Goal: Task Accomplishment & Management: Use online tool/utility

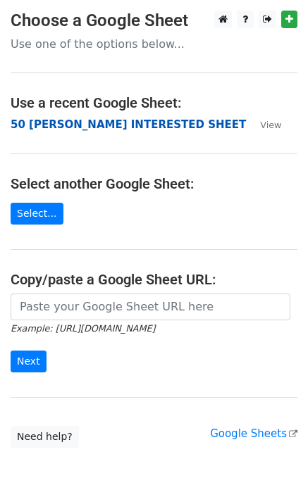
click at [101, 128] on strong "50 KEVIN INTERESTED SHEET" at bounding box center [128, 124] width 235 height 13
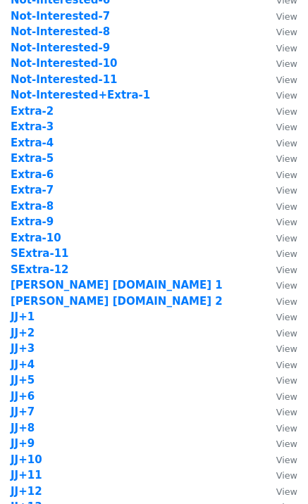
scroll to position [563, 0]
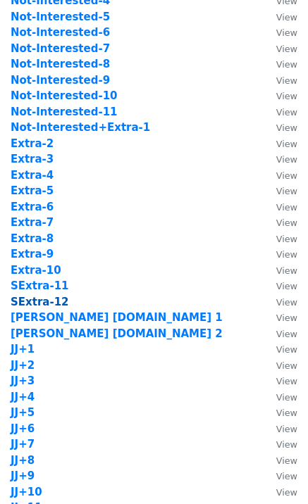
click at [49, 305] on strong "SExtra-12" at bounding box center [40, 302] width 58 height 13
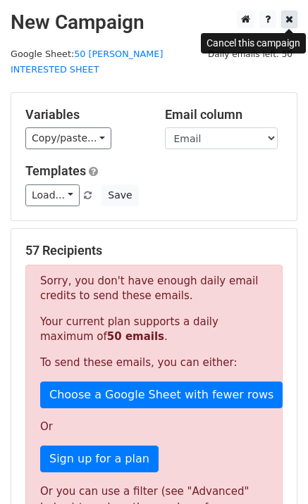
click at [289, 20] on icon at bounding box center [289, 19] width 8 height 10
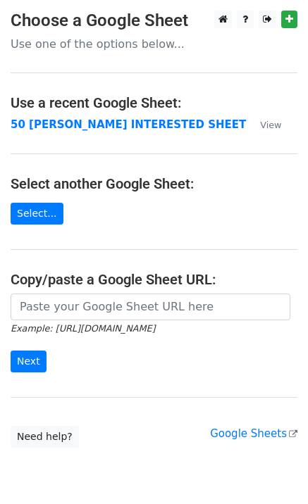
click at [87, 127] on strong "50 KEVIN INTERESTED SHEET" at bounding box center [128, 124] width 235 height 13
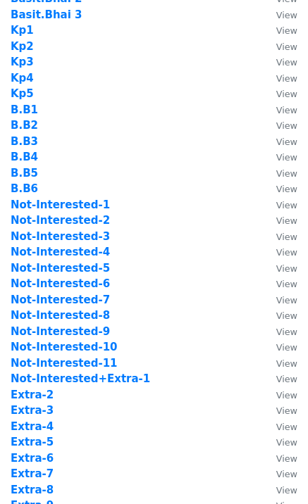
scroll to position [563, 0]
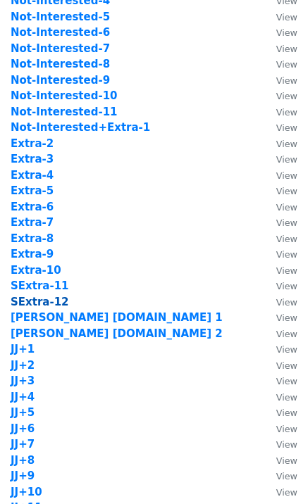
click at [52, 301] on strong "SExtra-12" at bounding box center [40, 302] width 58 height 13
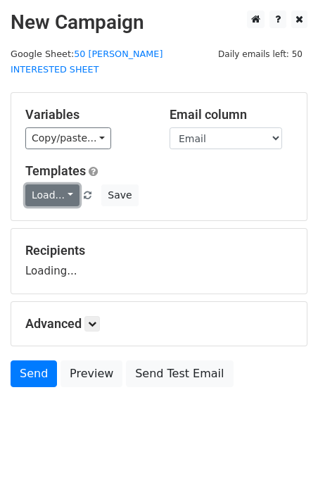
click at [46, 184] on link "Load..." at bounding box center [52, 195] width 54 height 22
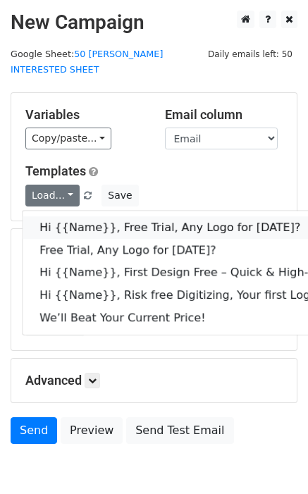
click at [85, 216] on link "Hi {{Name}}, Free Trial, Any Logo for [DATE]?" at bounding box center [225, 227] width 404 height 23
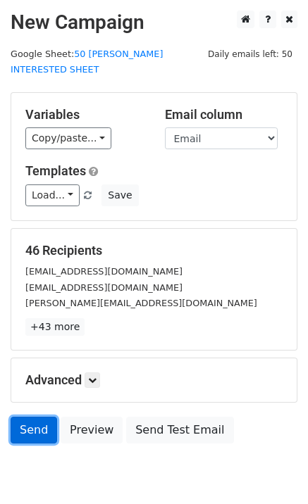
click at [48, 417] on link "Send" at bounding box center [34, 430] width 46 height 27
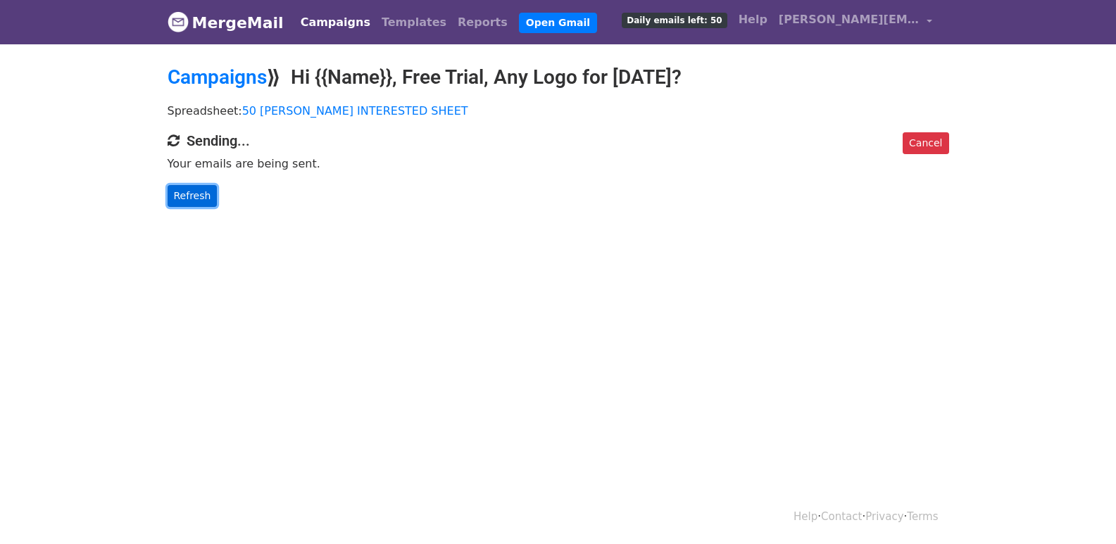
click at [204, 196] on link "Refresh" at bounding box center [193, 196] width 50 height 22
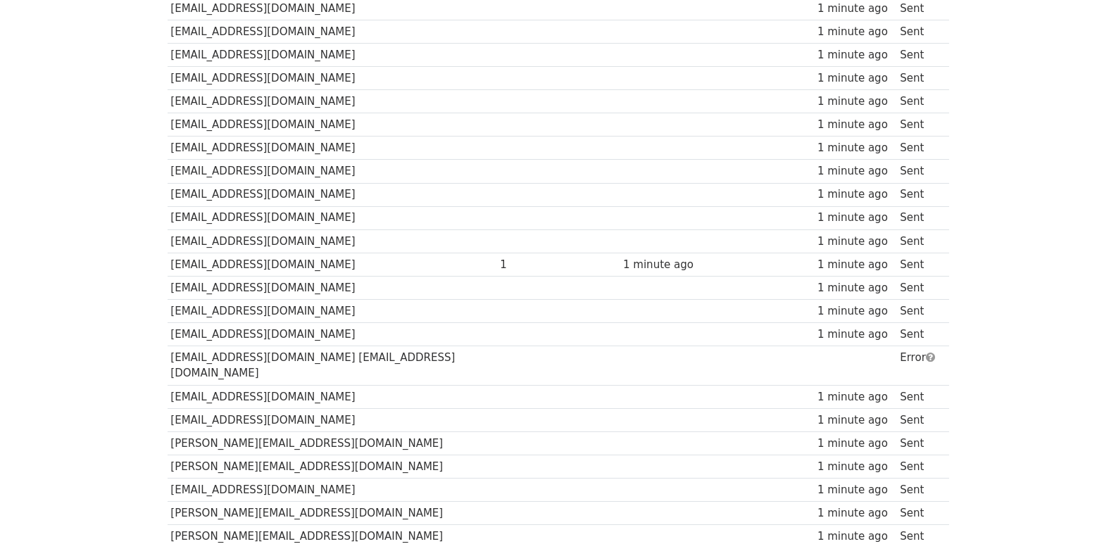
scroll to position [887, 0]
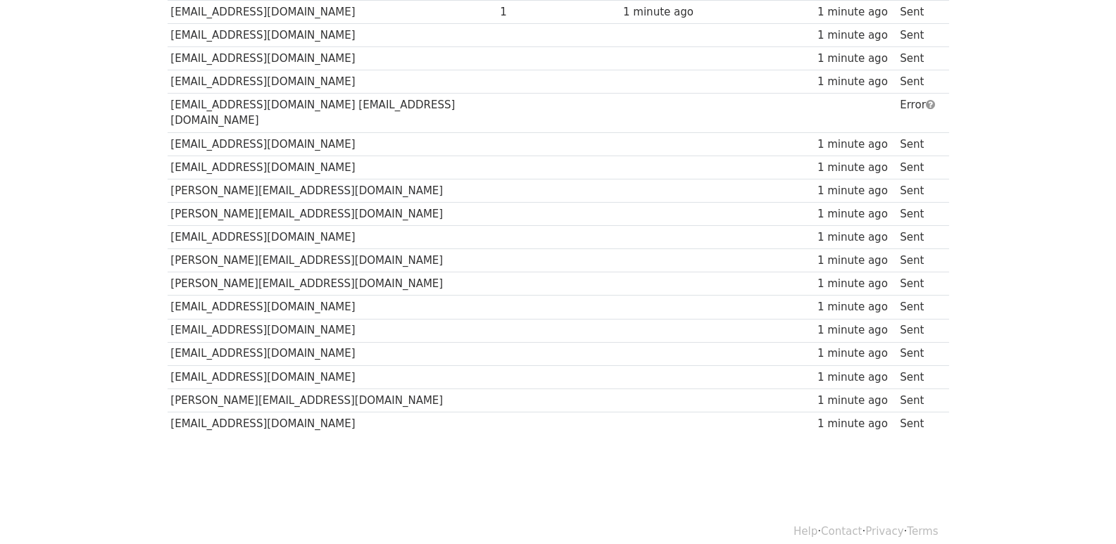
click at [334, 107] on td "[EMAIL_ADDRESS][DOMAIN_NAME] [EMAIL_ADDRESS][DOMAIN_NAME]" at bounding box center [333, 113] width 330 height 39
click at [282, 110] on td "[EMAIL_ADDRESS][DOMAIN_NAME] [EMAIL_ADDRESS][DOMAIN_NAME]" at bounding box center [333, 113] width 330 height 39
drag, startPoint x: 282, startPoint y: 110, endPoint x: 362, endPoint y: 111, distance: 80.3
click at [362, 111] on td "[EMAIL_ADDRESS][DOMAIN_NAME] [EMAIL_ADDRESS][DOMAIN_NAME]" at bounding box center [333, 113] width 330 height 39
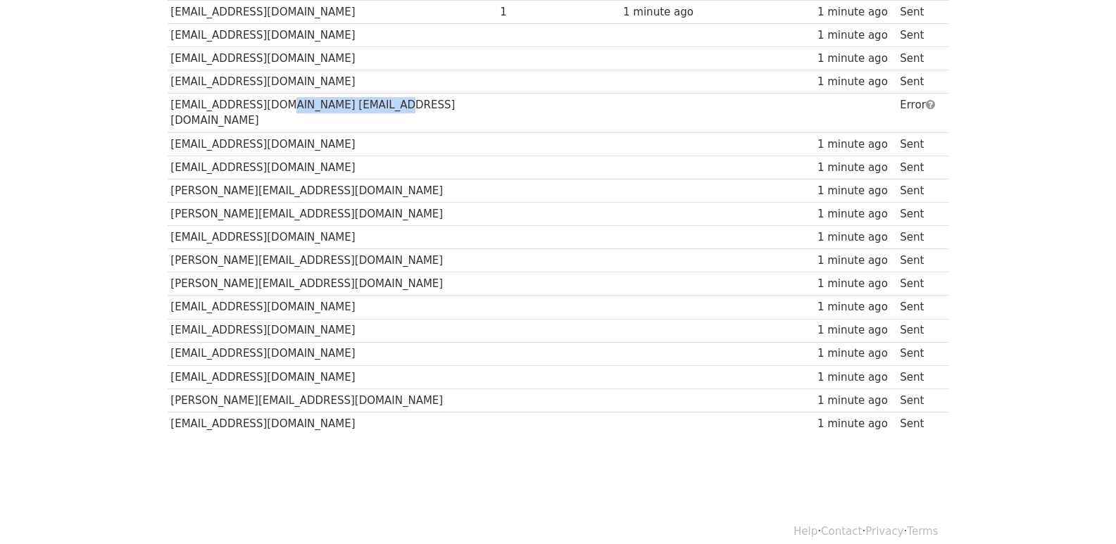
copy td "Austinl@porters.com"
